Goal: Use online tool/utility: Utilize a website feature to perform a specific function

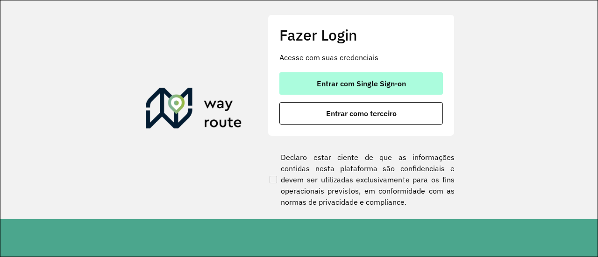
click at [325, 83] on span "Entrar com Single Sign-on" at bounding box center [361, 83] width 89 height 7
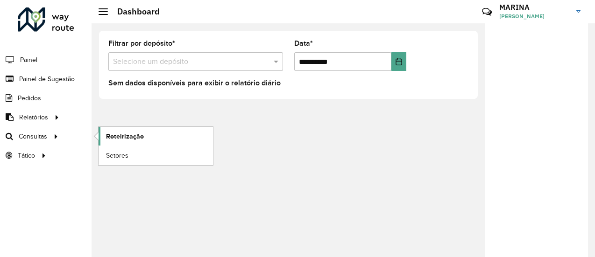
click at [113, 135] on span "Roteirização" at bounding box center [125, 137] width 38 height 10
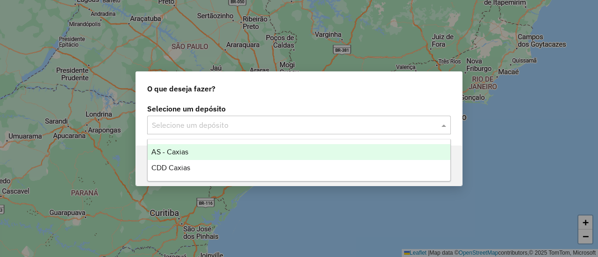
click at [275, 125] on input "text" at bounding box center [289, 125] width 275 height 11
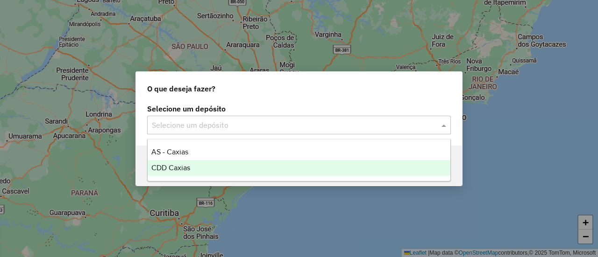
click at [254, 164] on div "CDD Caxias" at bounding box center [299, 168] width 302 height 16
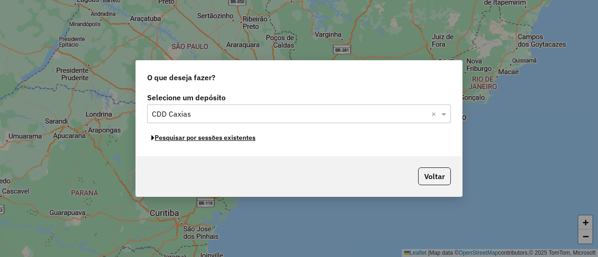
click at [227, 143] on button "Pesquisar por sessões existentes" at bounding box center [203, 138] width 113 height 14
